Goal: Navigation & Orientation: Find specific page/section

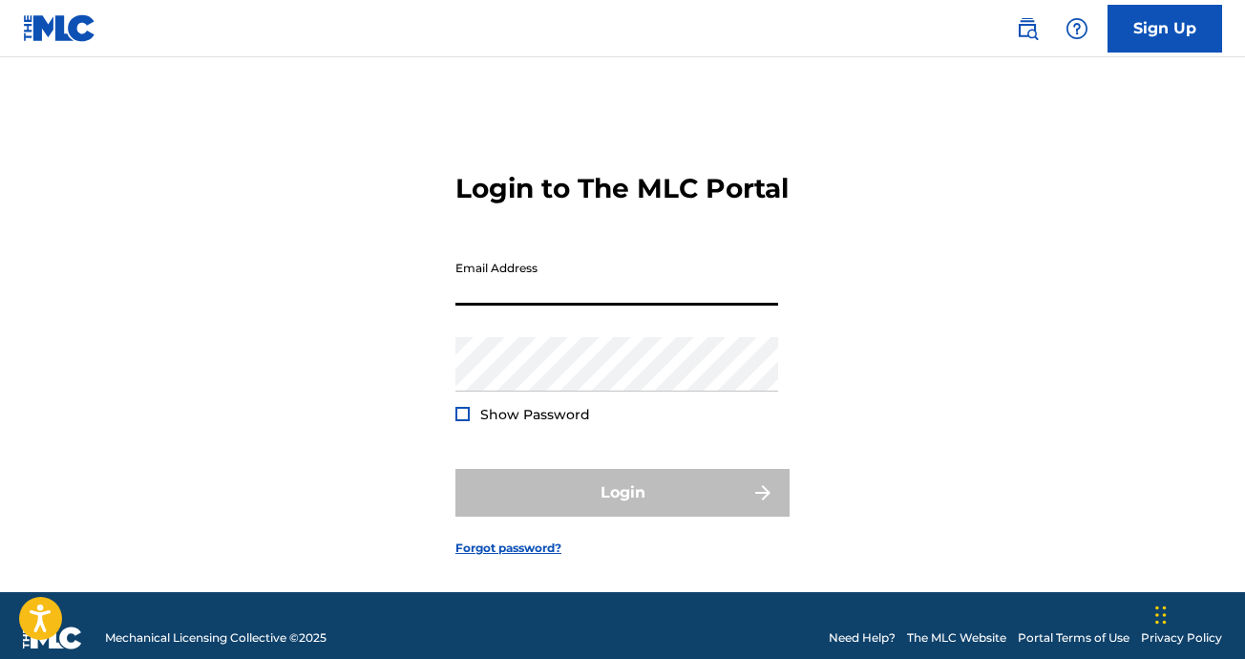
type input "[EMAIL_ADDRESS][DOMAIN_NAME]"
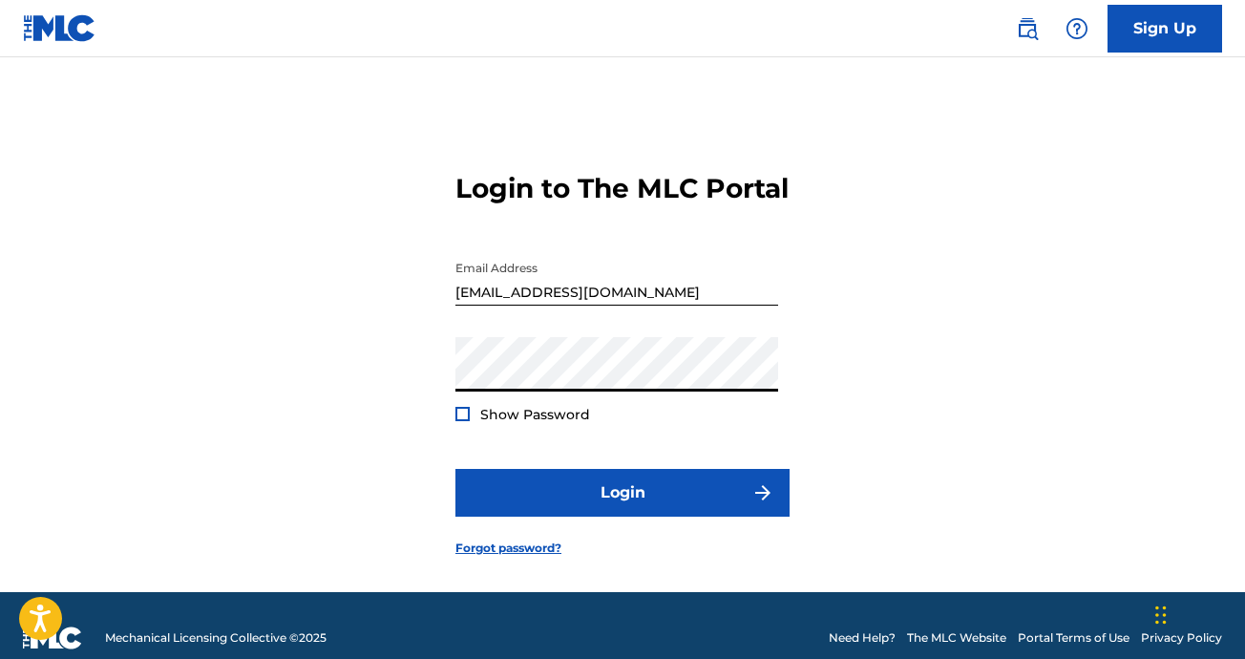
click at [498, 423] on span "Show Password" at bounding box center [535, 414] width 110 height 17
click at [466, 421] on div at bounding box center [463, 414] width 14 height 14
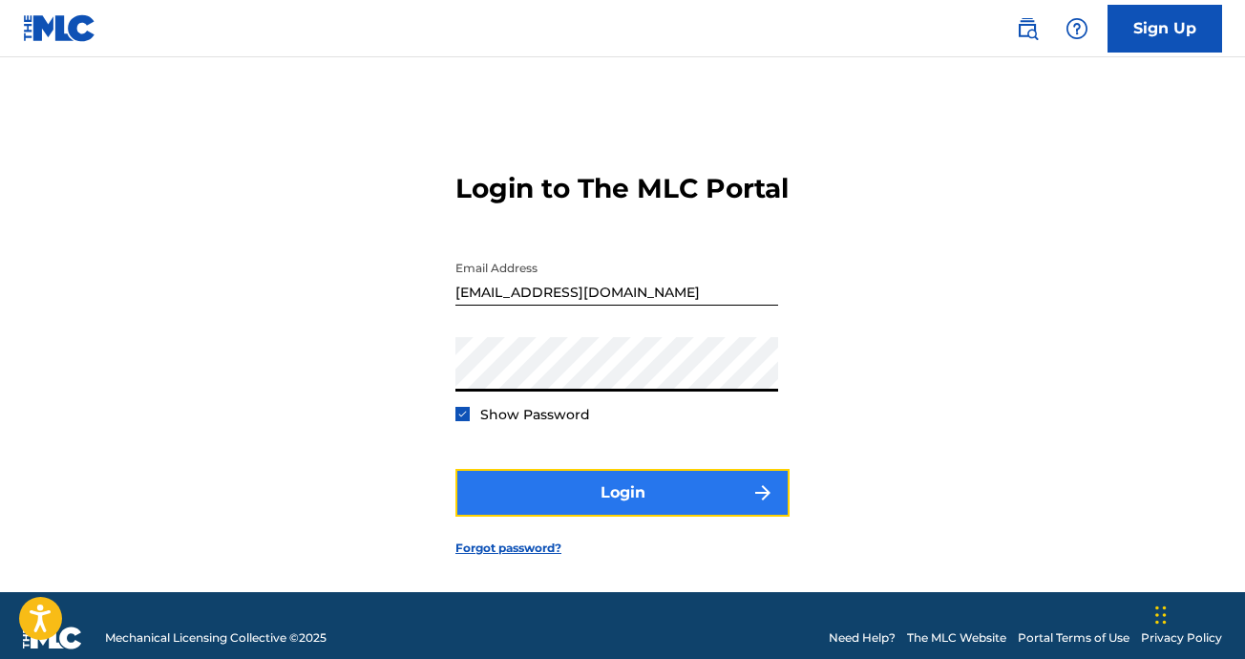
click at [552, 517] on button "Login" at bounding box center [623, 493] width 334 height 48
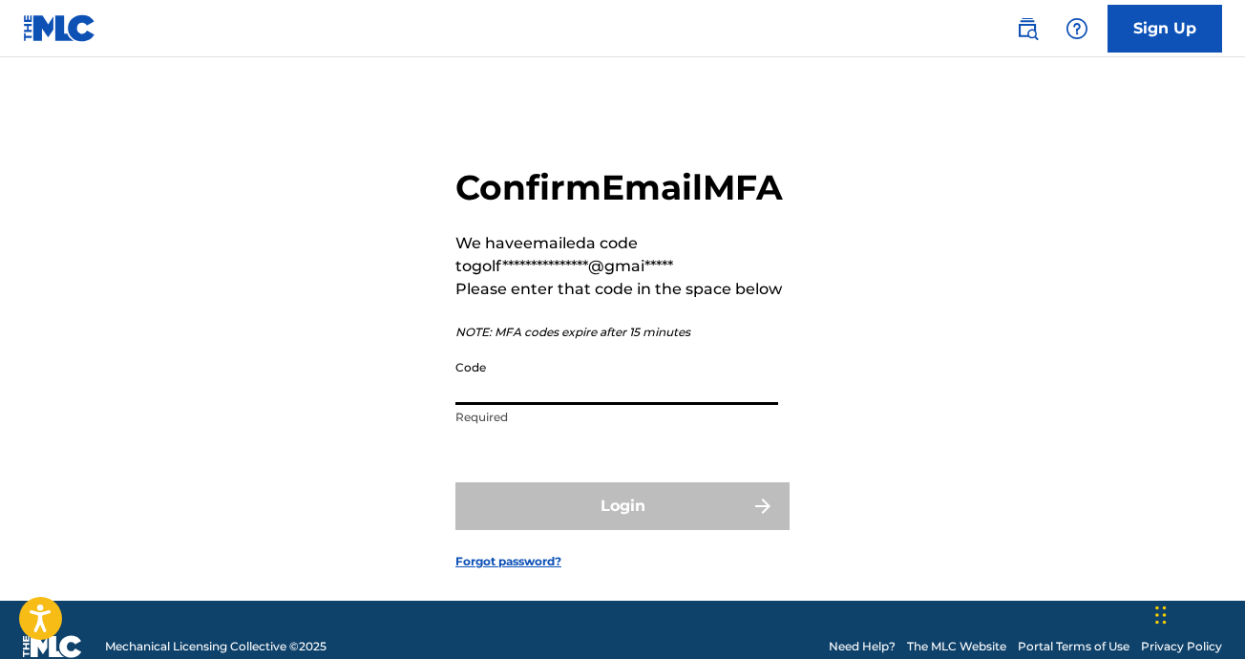
click at [582, 405] on input "Code" at bounding box center [617, 378] width 323 height 54
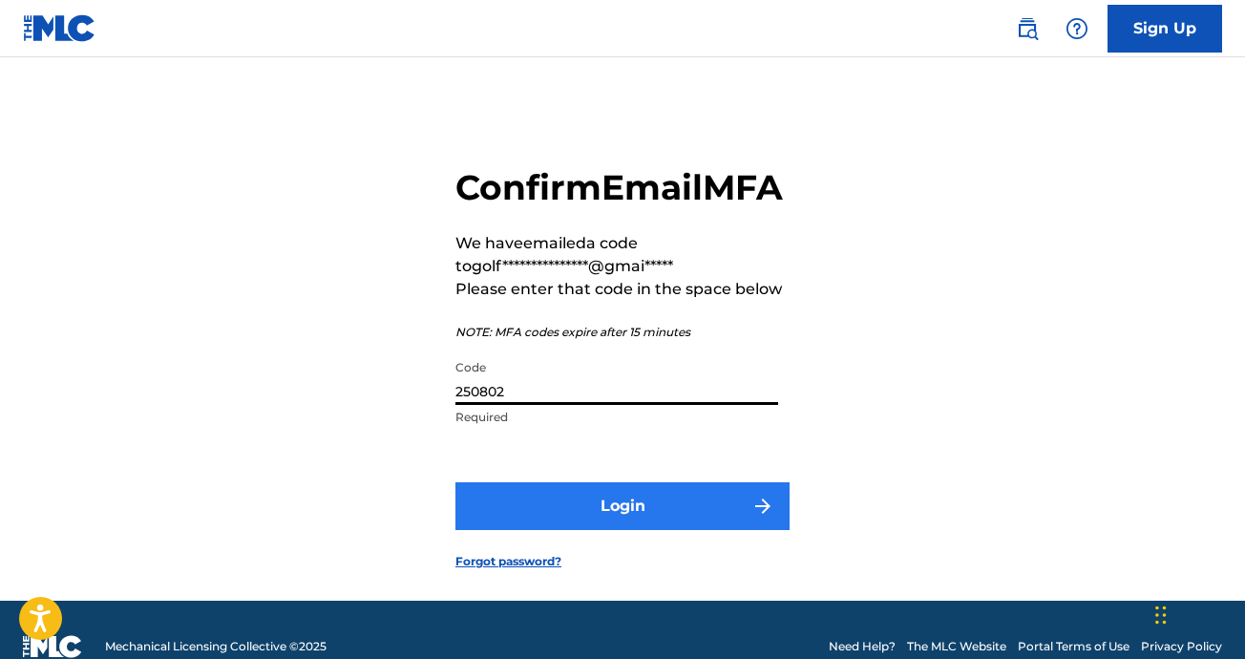
type input "250802"
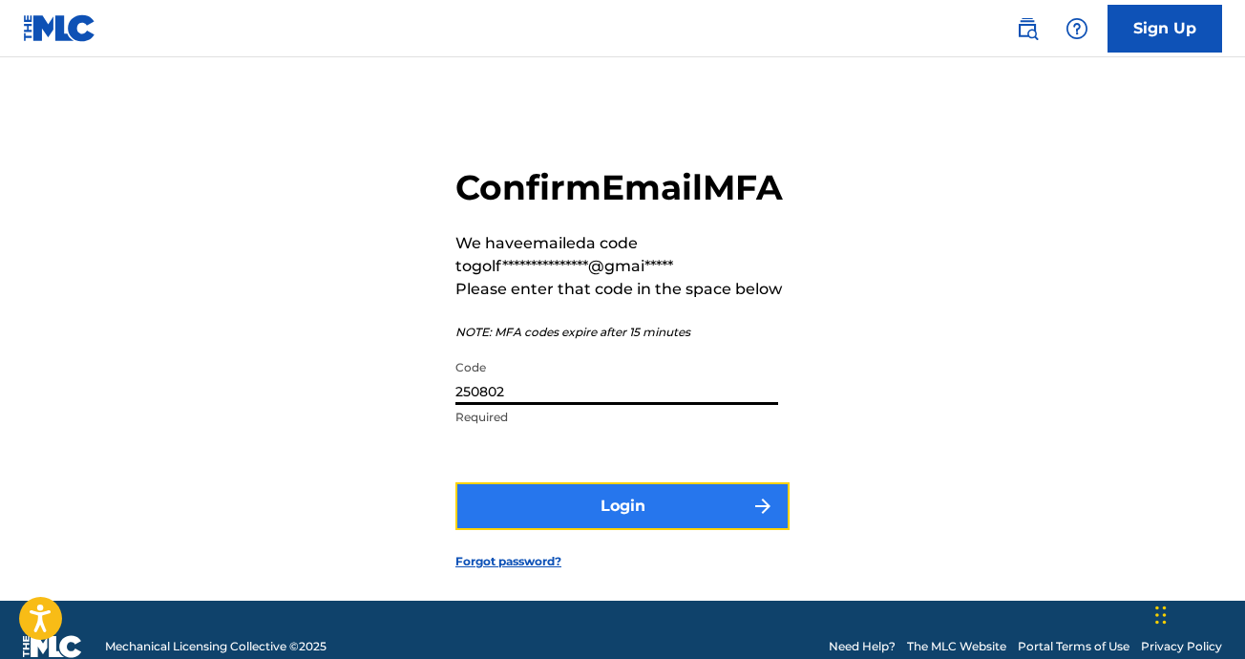
click at [500, 530] on button "Login" at bounding box center [623, 506] width 334 height 48
